Goal: Task Accomplishment & Management: Complete application form

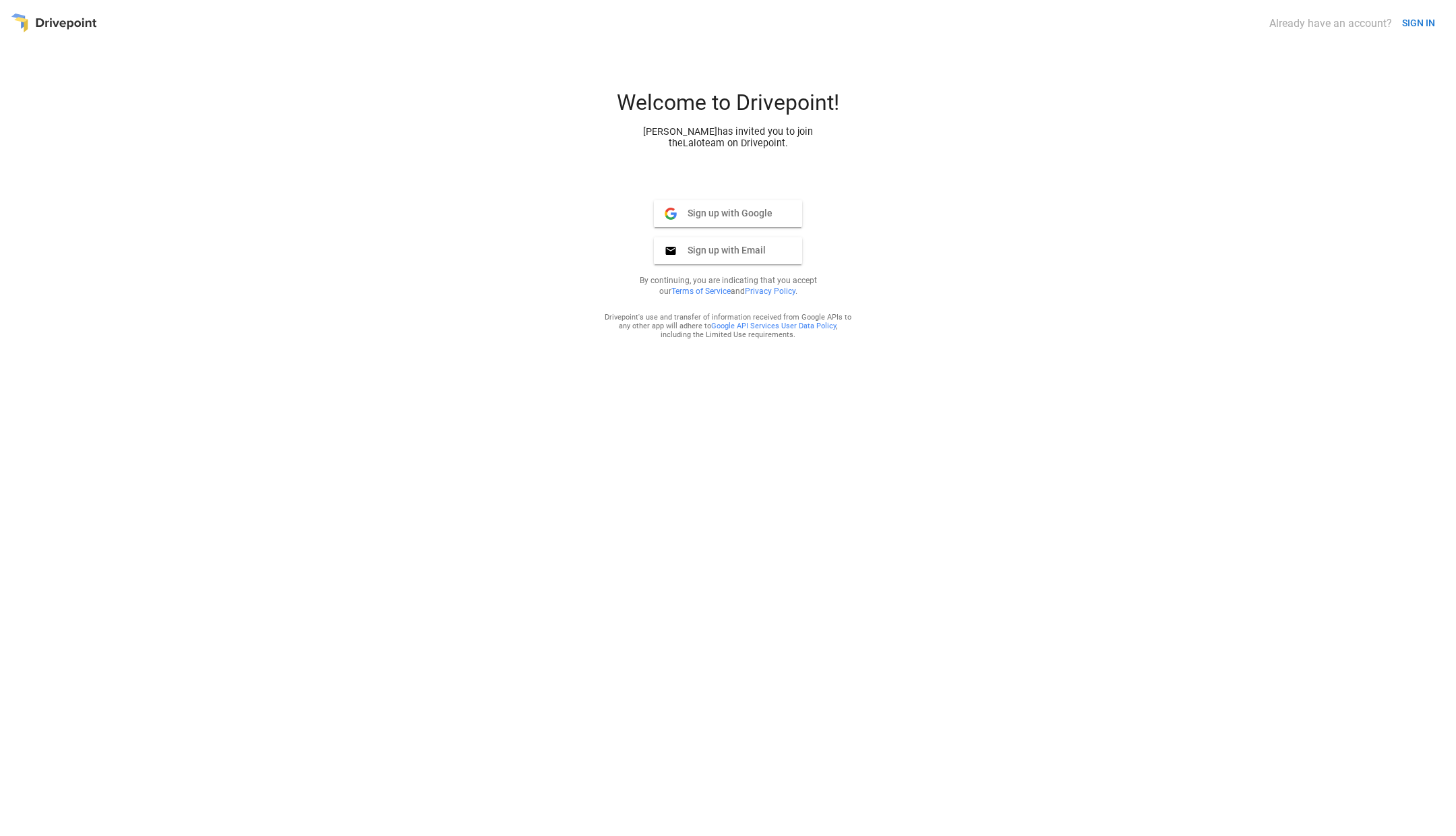
click at [876, 240] on div "Welcome to Drivepoint! [PERSON_NAME] has invited you to join the Lalo team on D…" at bounding box center [728, 458] width 1434 height 737
click at [871, 193] on div "Welcome to Drivepoint! [PERSON_NAME] has invited you to join the Lalo team on D…" at bounding box center [728, 458] width 1434 height 737
click at [877, 138] on div "Welcome to Drivepoint! [PERSON_NAME] has invited you to join the Lalo team on D…" at bounding box center [728, 119] width 324 height 60
click at [894, 72] on div "Already have an account? SIGN IN Welcome to Drivepoint! [PERSON_NAME] has invit…" at bounding box center [728, 418] width 1434 height 815
click at [833, 109] on div "Welcome to Drivepoint!" at bounding box center [728, 107] width 324 height 36
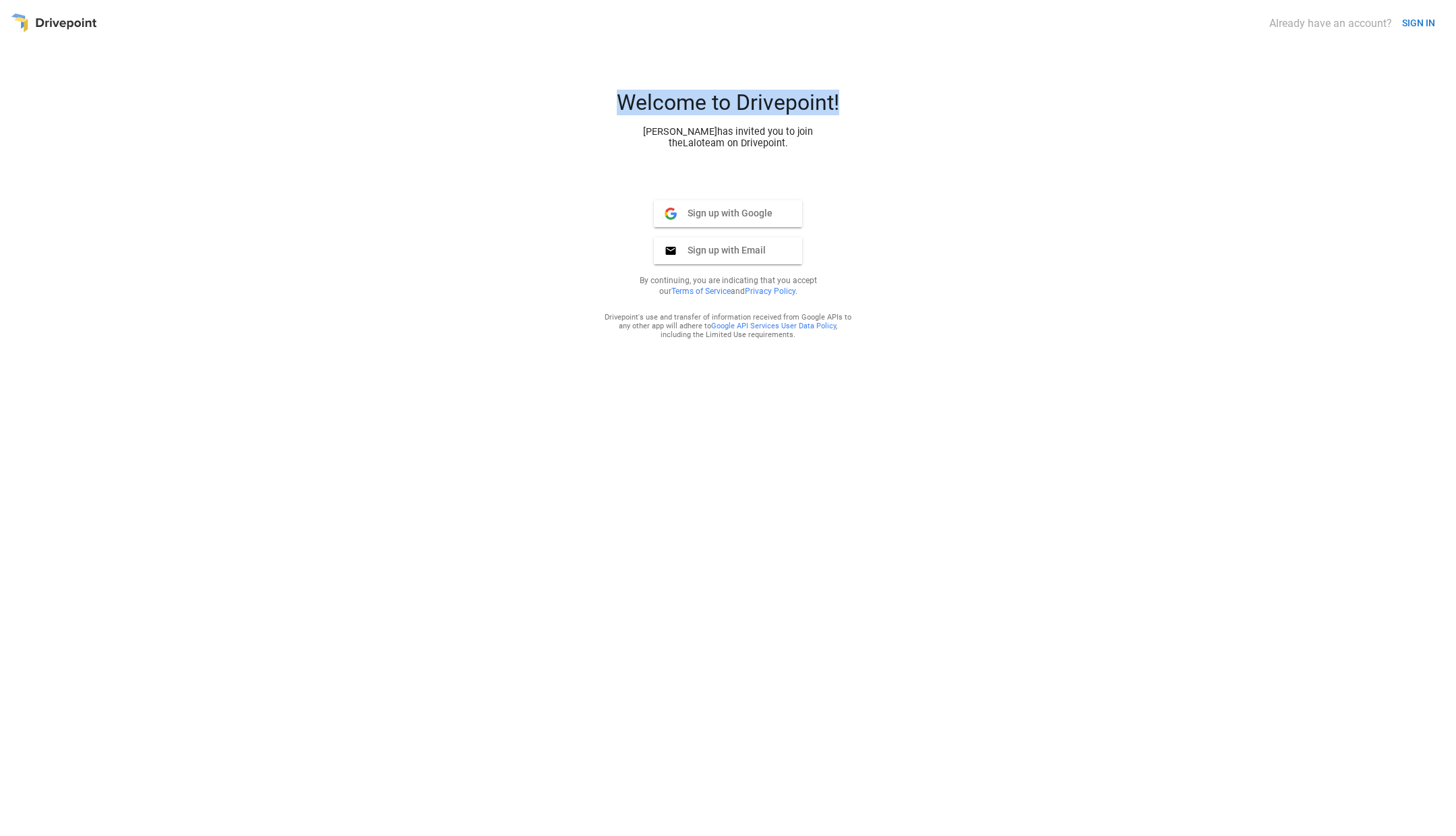
drag, startPoint x: 849, startPoint y: 104, endPoint x: 614, endPoint y: 105, distance: 235.0
click at [614, 105] on div "Welcome to Drivepoint!" at bounding box center [728, 107] width 324 height 36
click at [613, 105] on div "Welcome to Drivepoint!" at bounding box center [728, 107] width 324 height 36
click at [593, 149] on div "Sign up with Google Google Sign up with Email Email By continuing, you are indi…" at bounding box center [728, 249] width 269 height 201
click at [573, 198] on div "Welcome to Drivepoint! [PERSON_NAME] has invited you to join the Lalo team on D…" at bounding box center [728, 458] width 1434 height 737
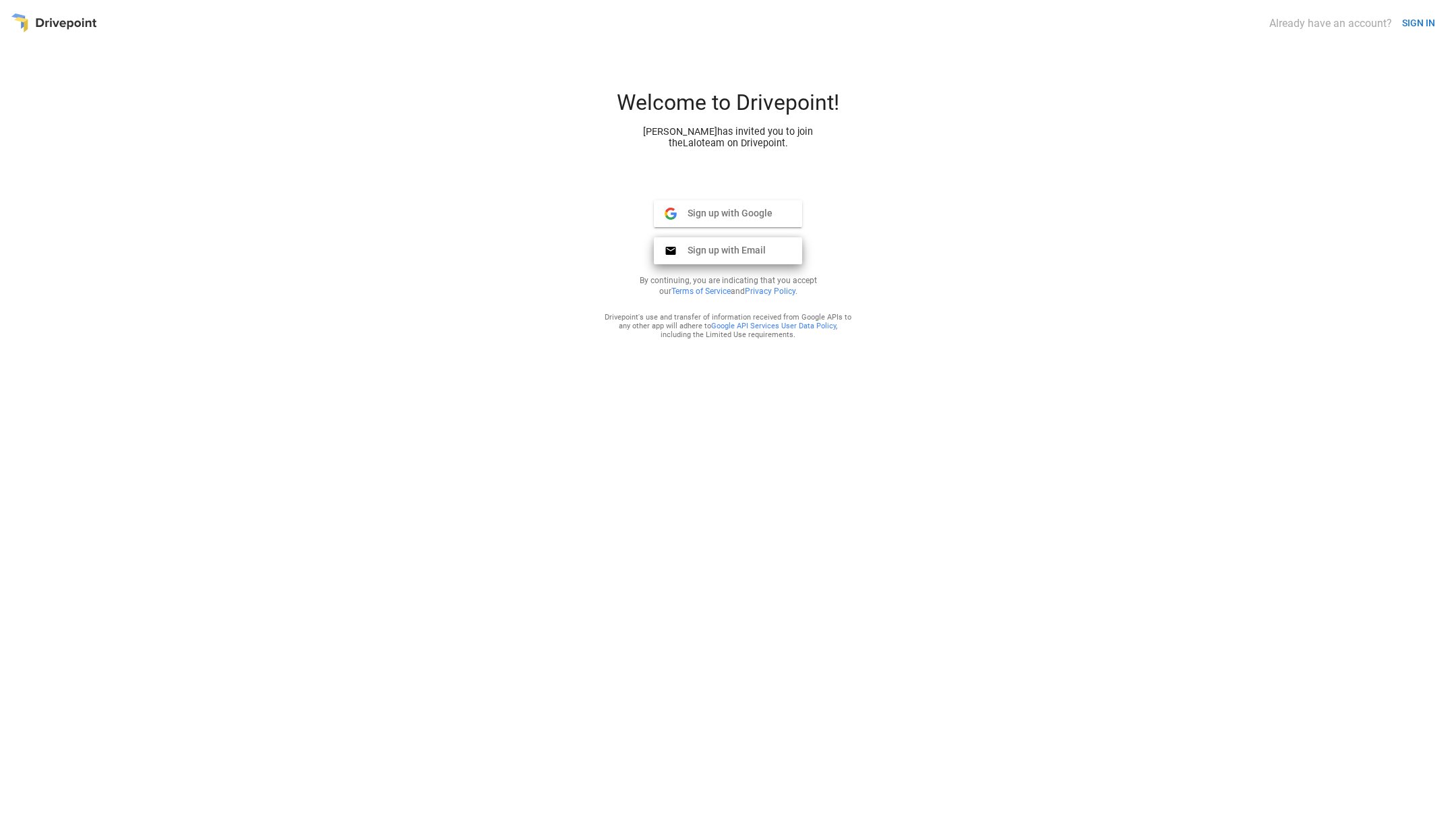
click at [685, 249] on span "Sign up with Email" at bounding box center [721, 250] width 89 height 12
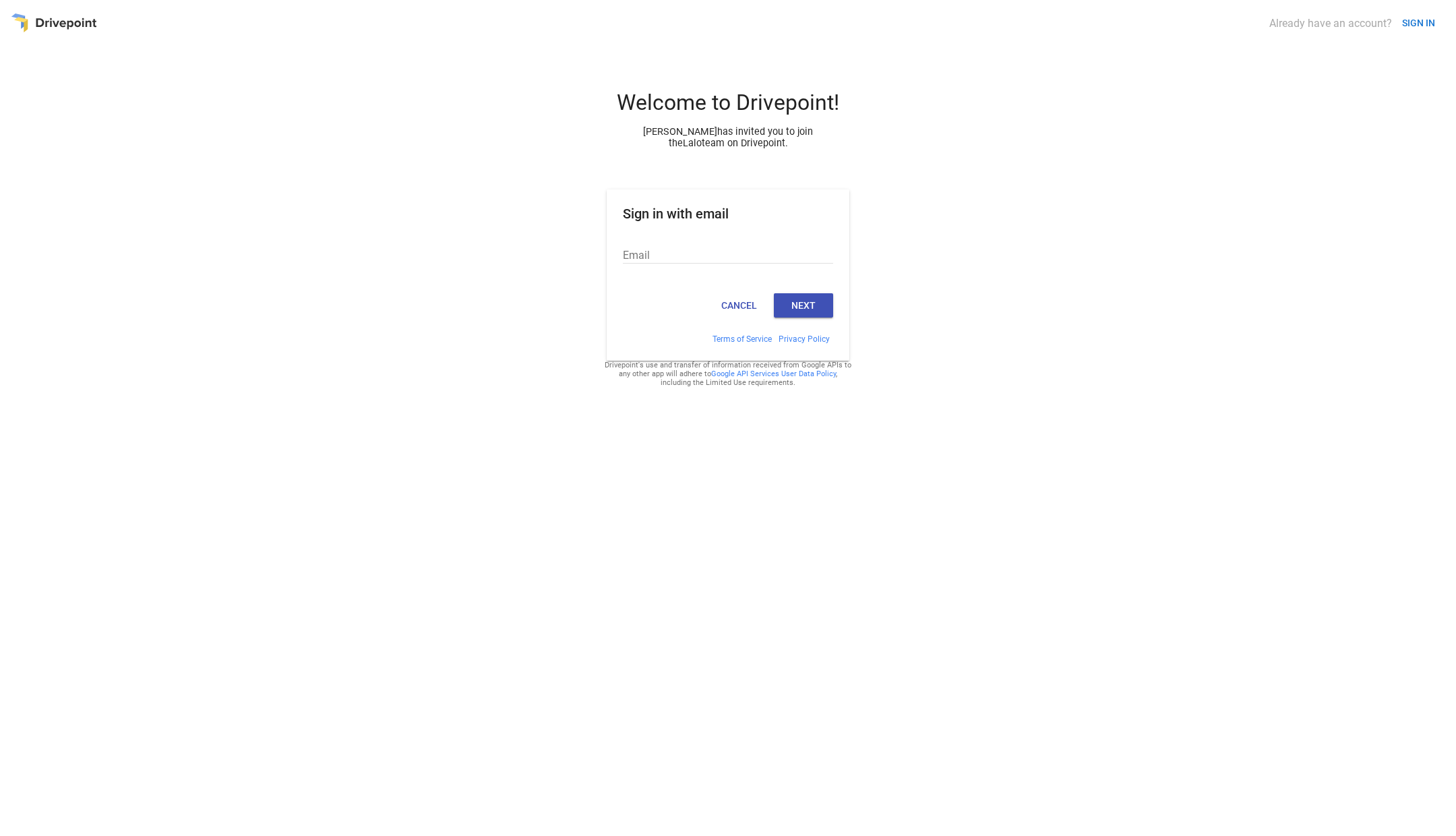
click at [543, 305] on div "Welcome to Drivepoint! [PERSON_NAME] has invited you to join the Lalo team on D…" at bounding box center [728, 458] width 1434 height 737
click at [630, 256] on input "Email" at bounding box center [728, 255] width 211 height 18
type input "**********"
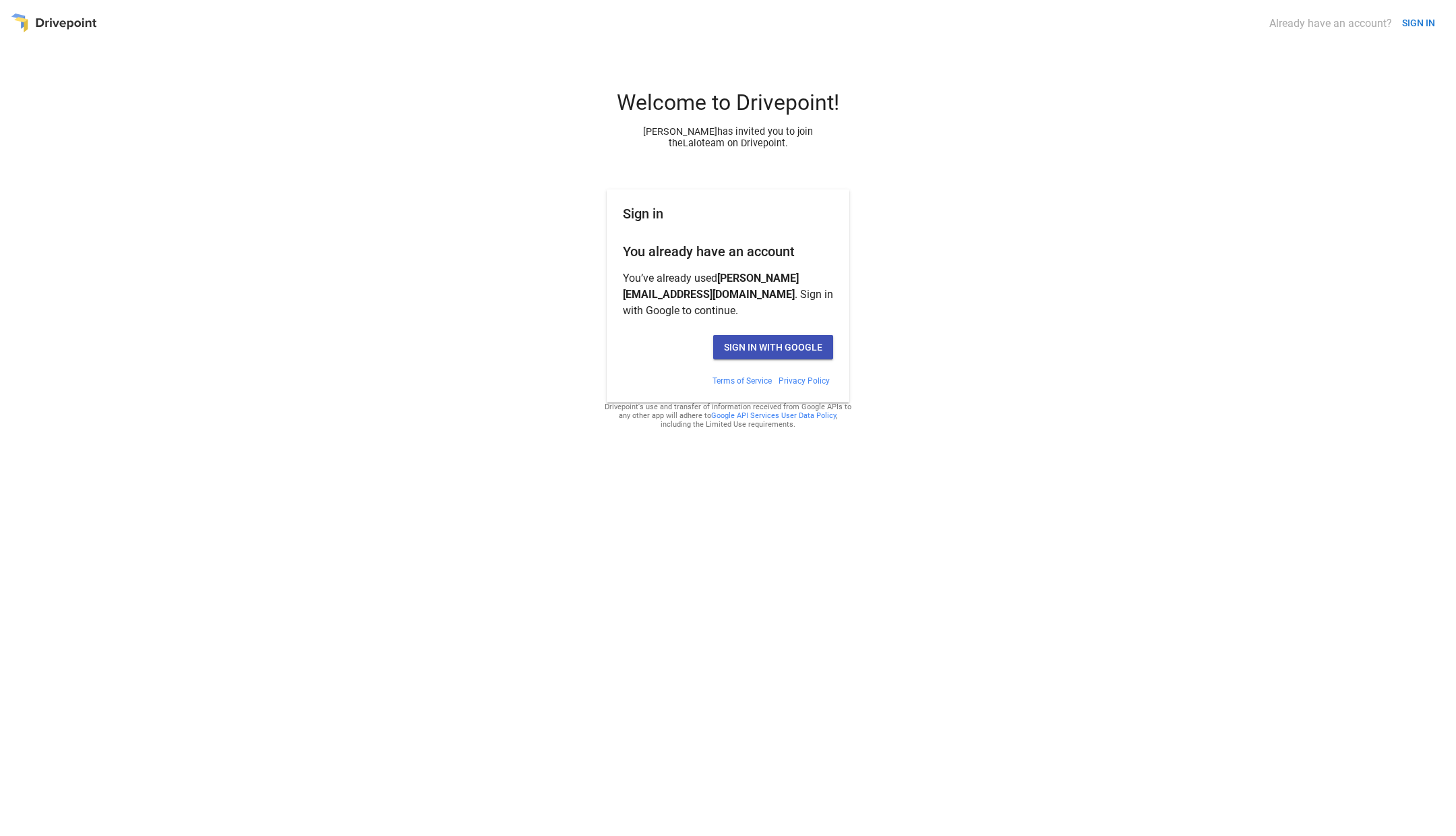
click at [660, 371] on div "Sign in with Google" at bounding box center [728, 353] width 243 height 46
drag, startPoint x: 740, startPoint y: 346, endPoint x: 641, endPoint y: 354, distance: 99.3
click at [641, 354] on div "Sign in with Google" at bounding box center [728, 348] width 211 height 25
click at [652, 355] on div "Sign in with Google" at bounding box center [728, 348] width 211 height 25
click at [674, 280] on p "You’ve already used [PERSON_NAME][EMAIL_ADDRESS][DOMAIN_NAME] . Sign in with Go…" at bounding box center [728, 294] width 211 height 48
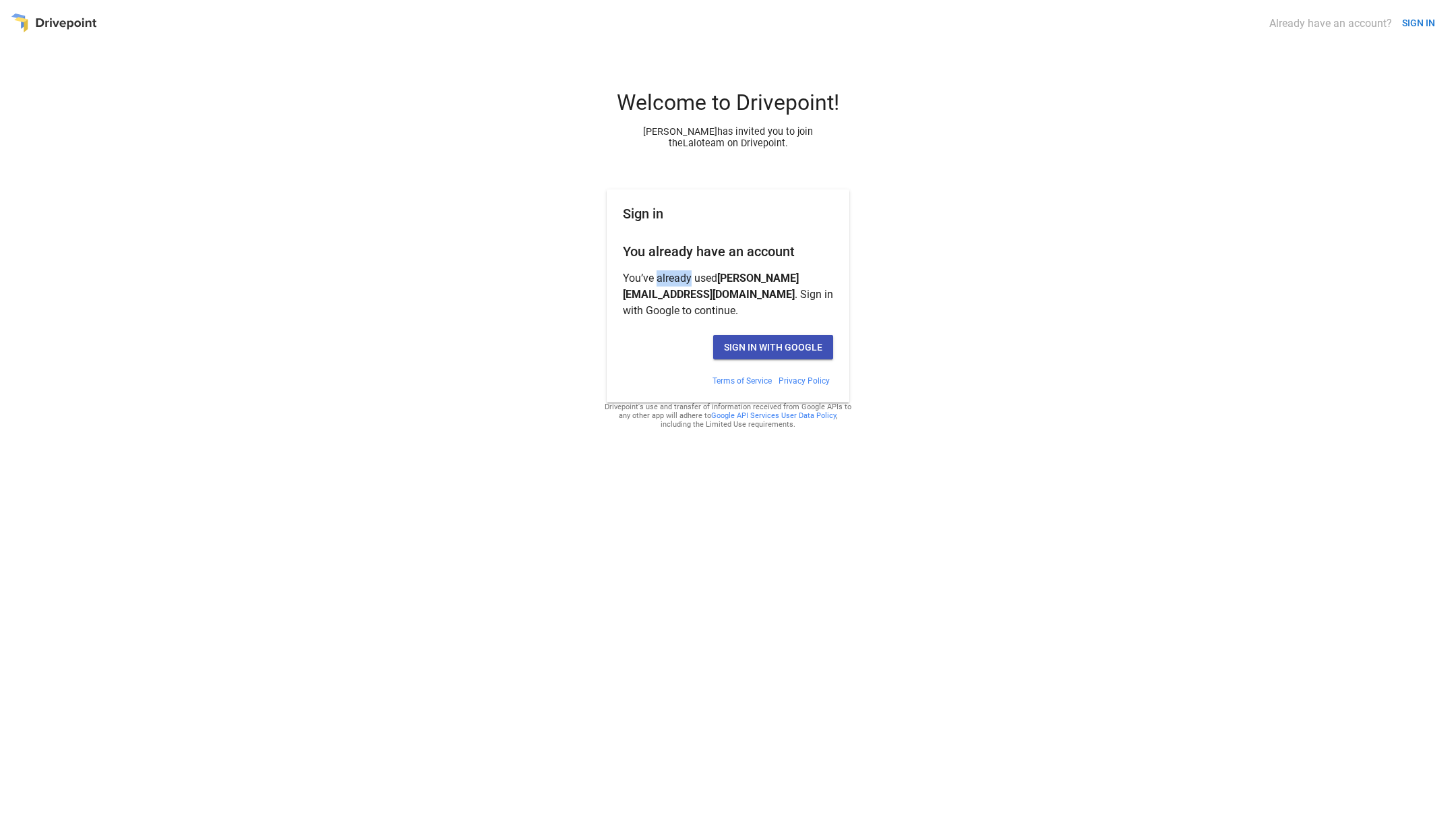
click at [674, 280] on p "You’ve already used [PERSON_NAME][EMAIL_ADDRESS][DOMAIN_NAME] . Sign in with Go…" at bounding box center [728, 294] width 211 height 48
click at [585, 292] on div "Welcome to Drivepoint! [PERSON_NAME] has invited you to join the Lalo team on D…" at bounding box center [728, 458] width 1434 height 737
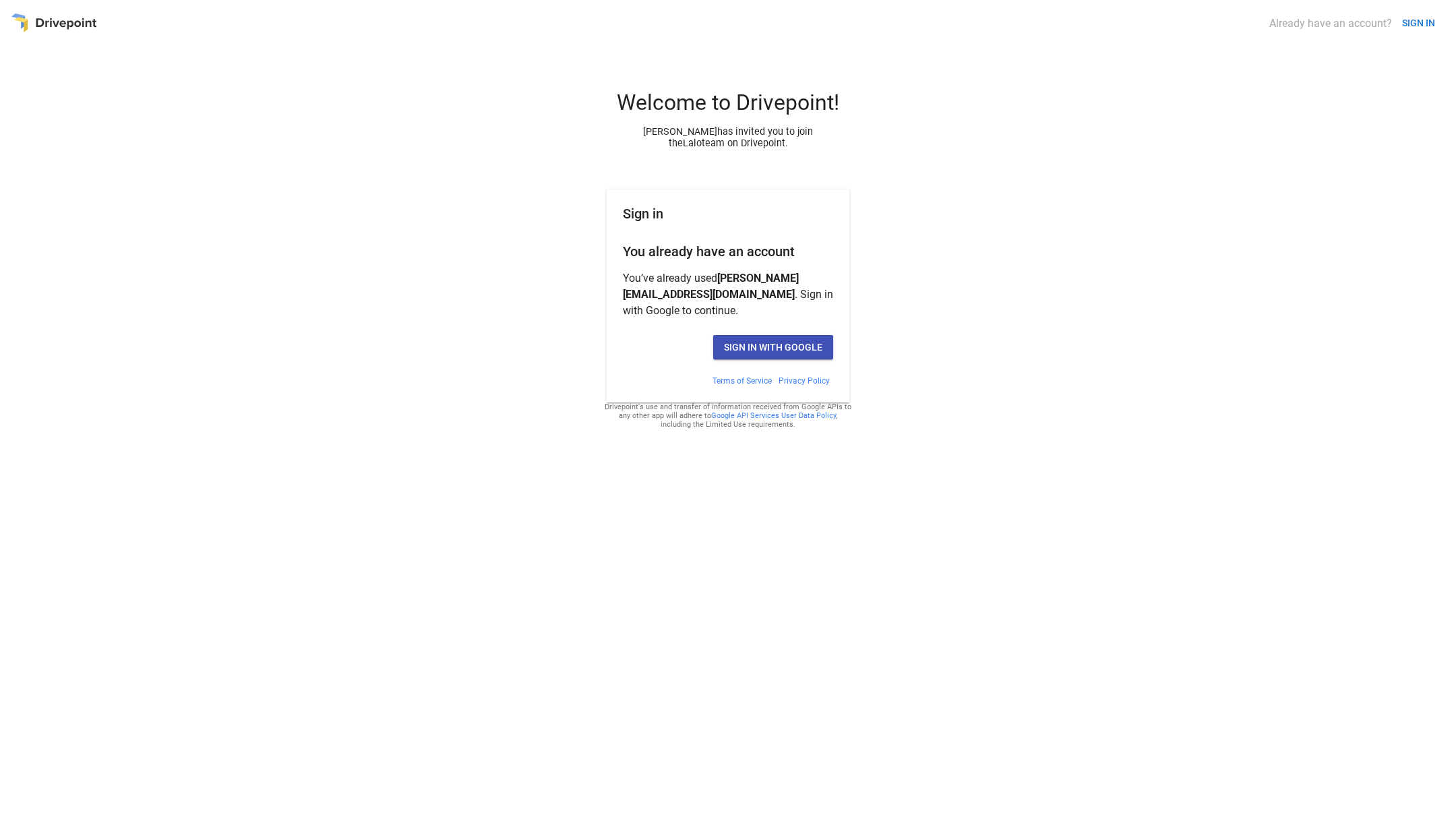
click at [585, 292] on div "Welcome to Drivepoint! [PERSON_NAME] has invited you to join the Lalo team on D…" at bounding box center [728, 458] width 1434 height 737
